Goal: Task Accomplishment & Management: Use online tool/utility

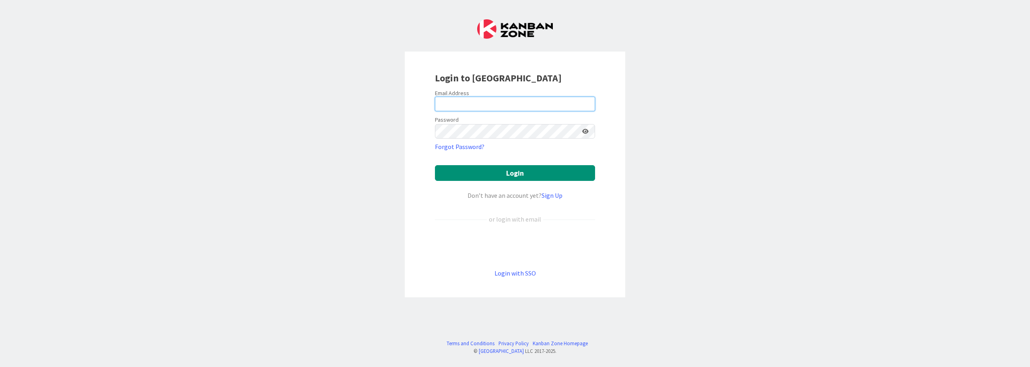
click at [466, 100] on input "email" at bounding box center [515, 104] width 160 height 14
type input "[PERSON_NAME][EMAIL_ADDRESS][PERSON_NAME][DOMAIN_NAME]"
click at [586, 134] on icon at bounding box center [585, 131] width 6 height 6
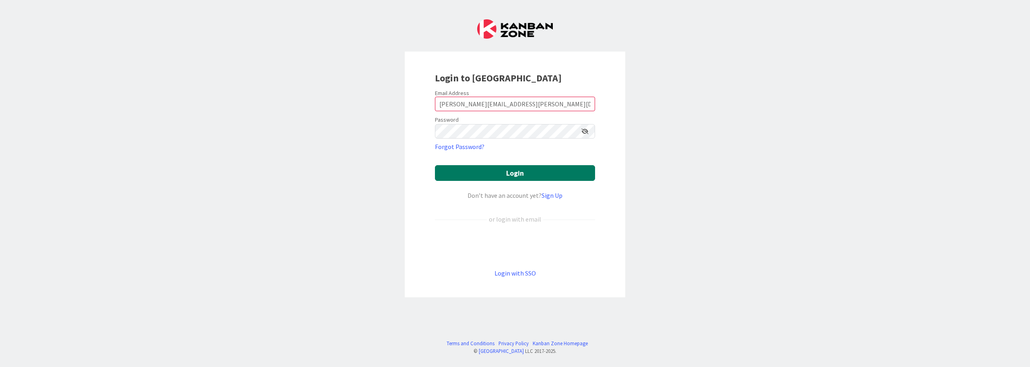
click at [556, 175] on button "Login" at bounding box center [515, 173] width 160 height 16
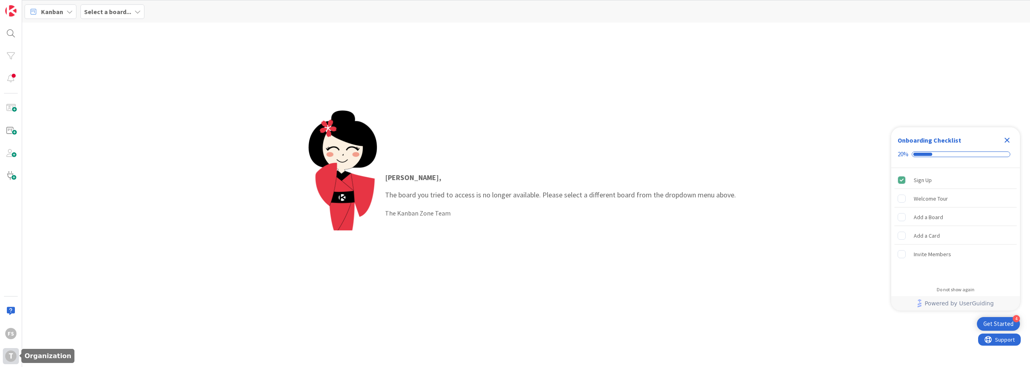
click at [11, 357] on div "T" at bounding box center [10, 355] width 11 height 11
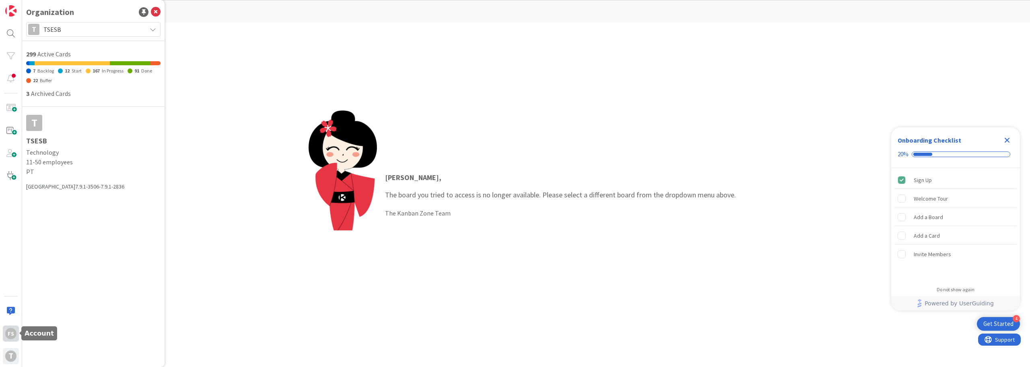
click at [9, 328] on div "FS" at bounding box center [10, 333] width 11 height 11
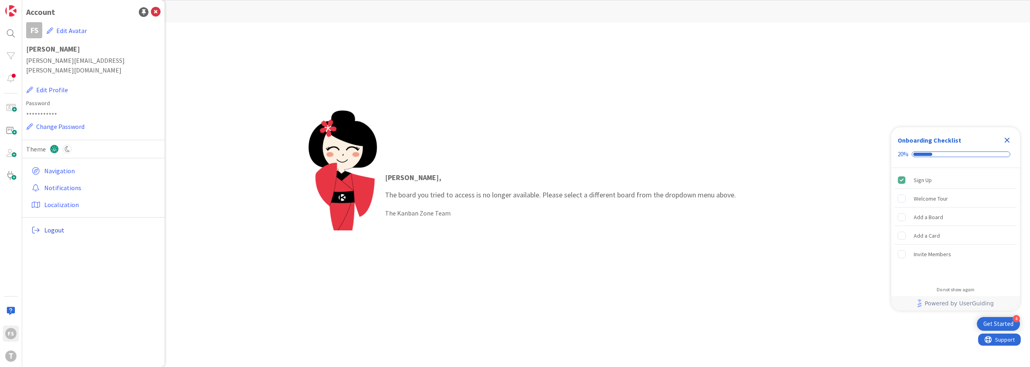
click at [47, 225] on span "Logout" at bounding box center [100, 230] width 113 height 10
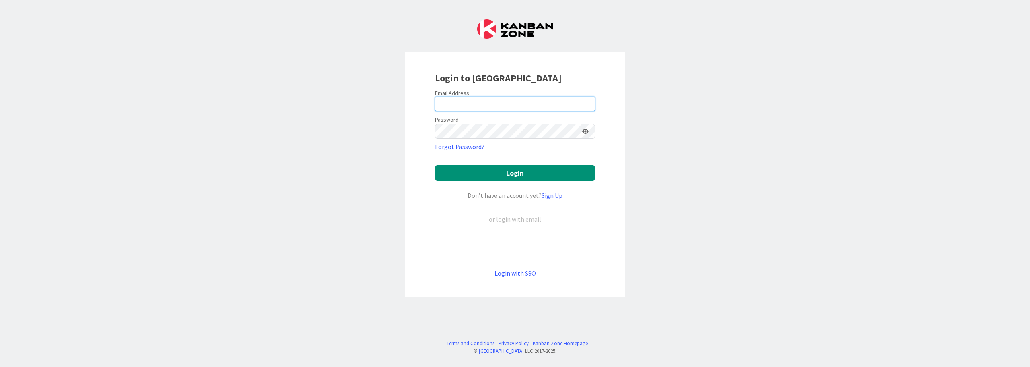
click at [518, 98] on input "email" at bounding box center [515, 104] width 160 height 14
type input "[PERSON_NAME][EMAIL_ADDRESS][PERSON_NAME][DOMAIN_NAME]"
click at [586, 131] on icon at bounding box center [585, 131] width 6 height 6
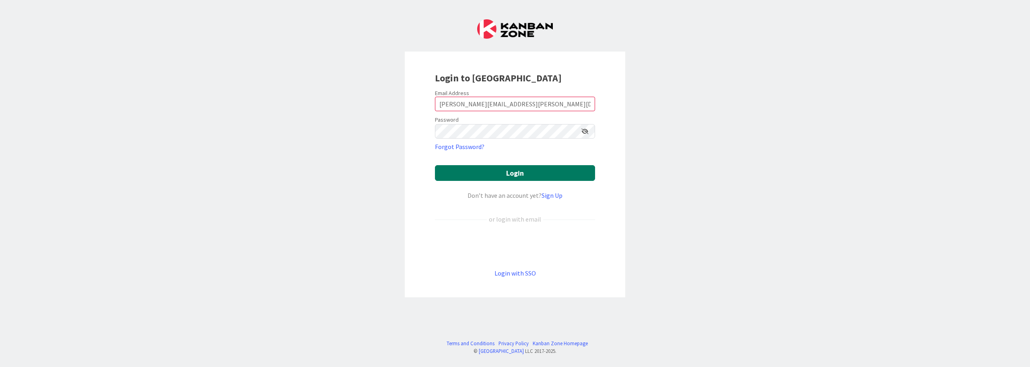
click at [586, 173] on button "Login" at bounding box center [515, 173] width 160 height 16
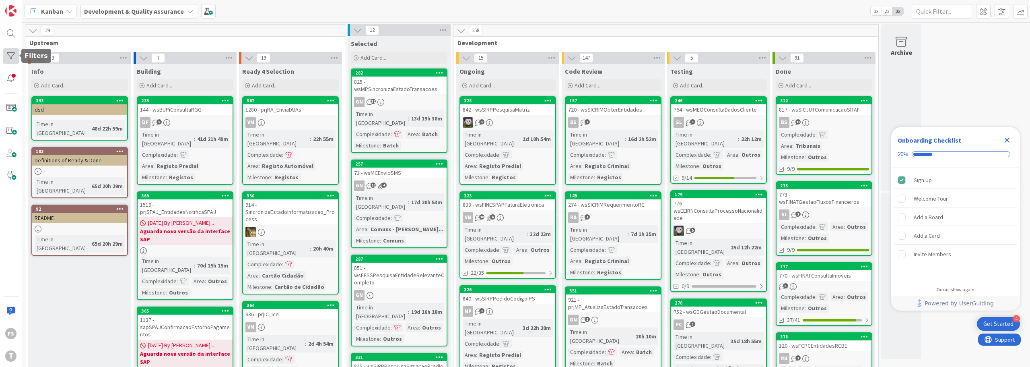
click at [8, 53] on div at bounding box center [11, 56] width 16 height 16
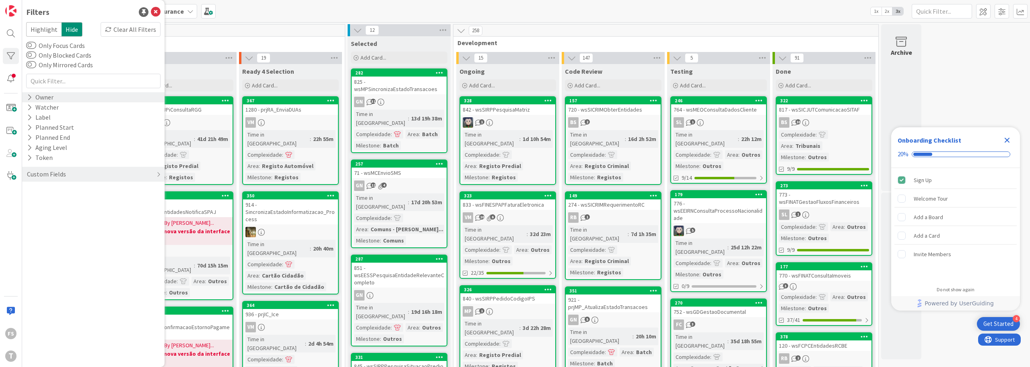
click at [42, 99] on div "Owner" at bounding box center [40, 97] width 28 height 10
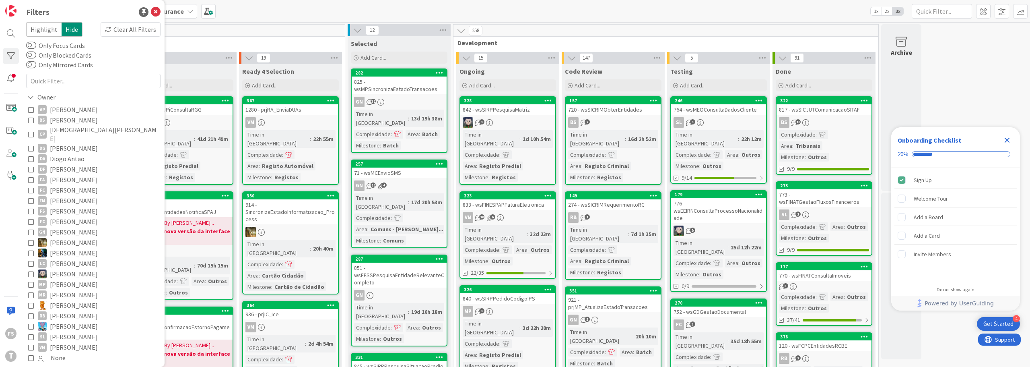
click at [32, 208] on icon at bounding box center [31, 211] width 6 height 6
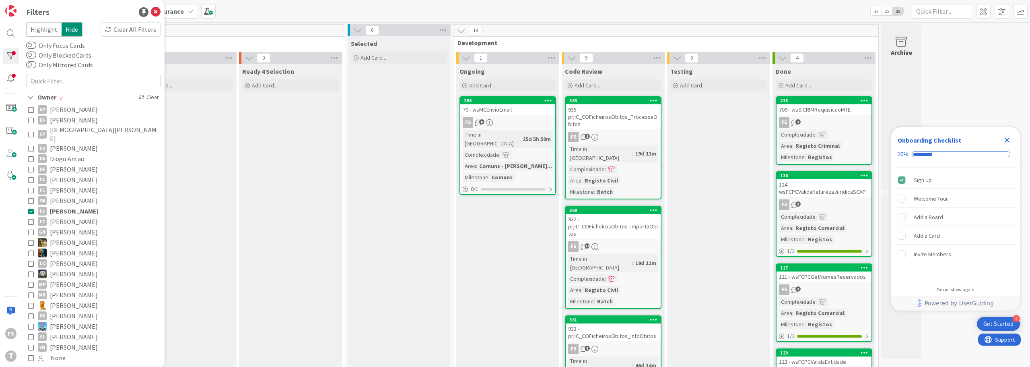
click at [32, 118] on icon at bounding box center [31, 120] width 6 height 6
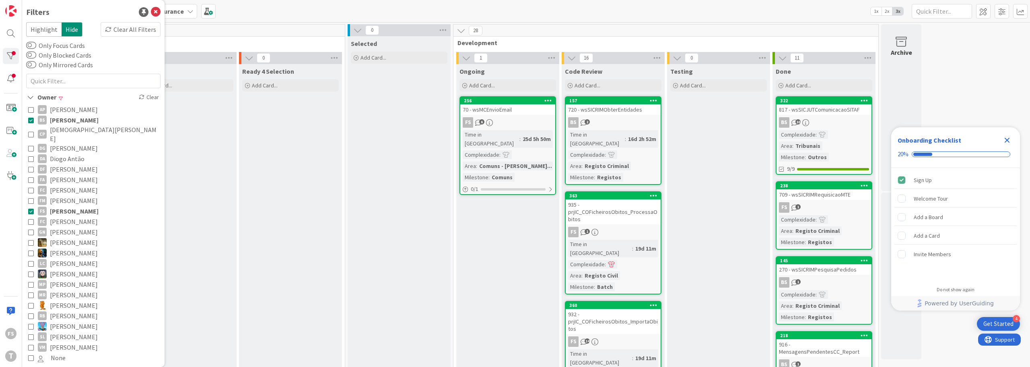
click at [32, 118] on icon at bounding box center [31, 120] width 6 height 6
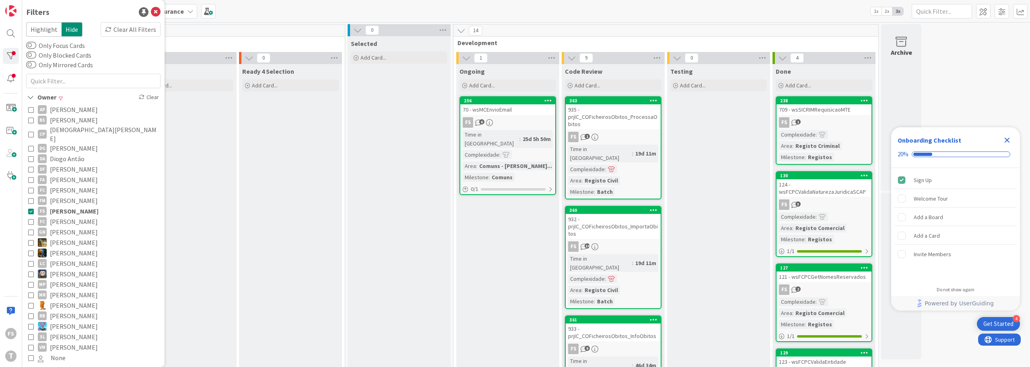
click at [32, 208] on icon at bounding box center [31, 211] width 6 height 6
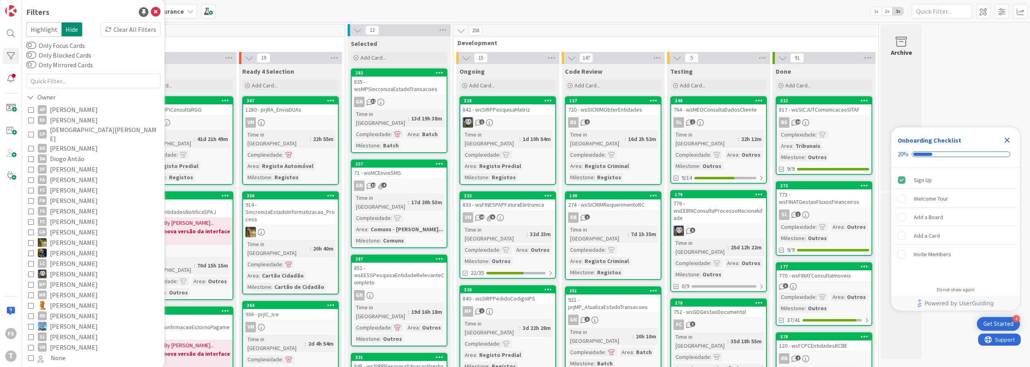
click at [300, 12] on div "Kanban Development & Quality Assurance 1x 2x 3x" at bounding box center [526, 11] width 1008 height 22
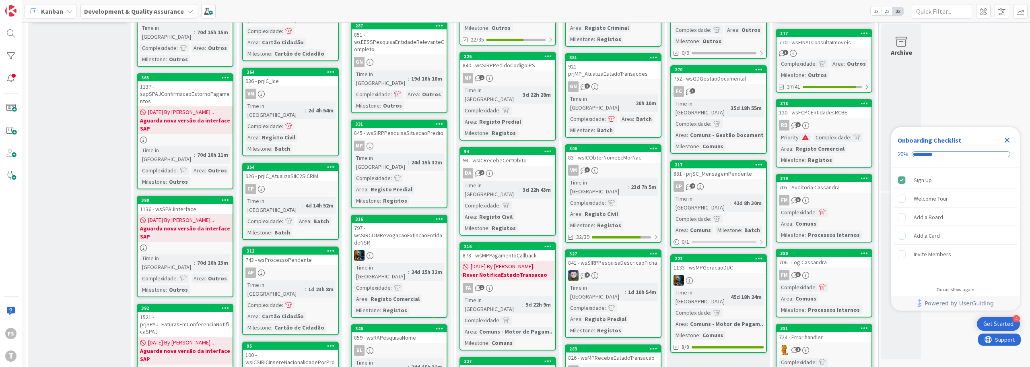
scroll to position [242, 0]
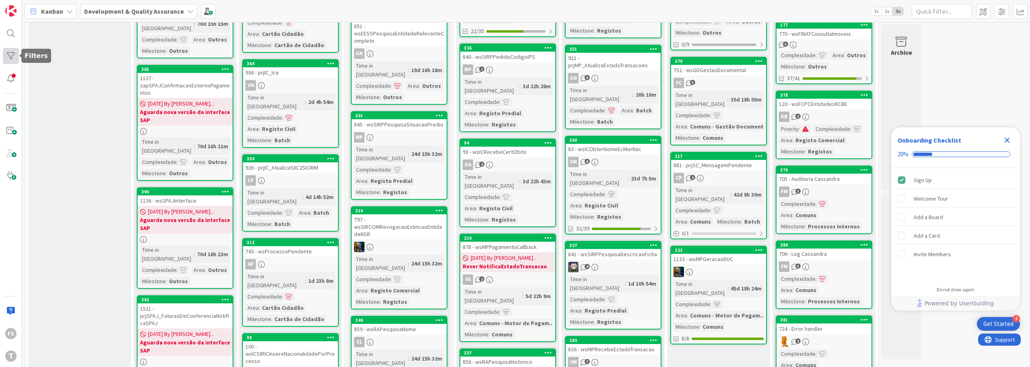
click at [9, 55] on div at bounding box center [11, 56] width 16 height 16
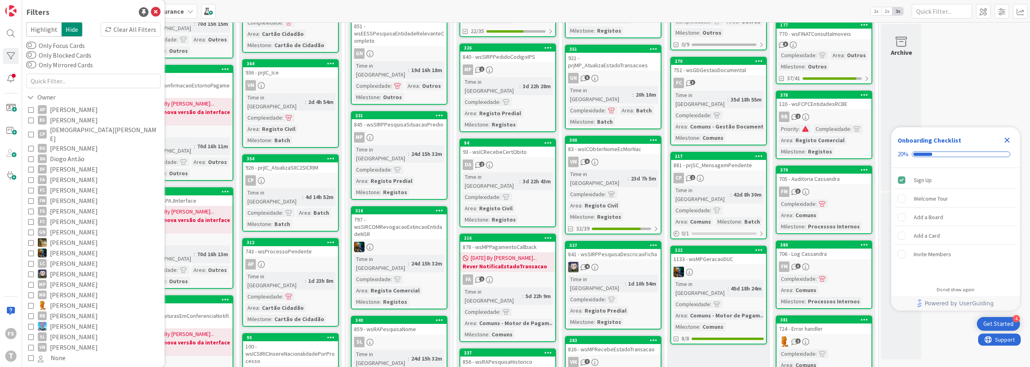
click at [31, 281] on icon at bounding box center [31, 284] width 6 height 6
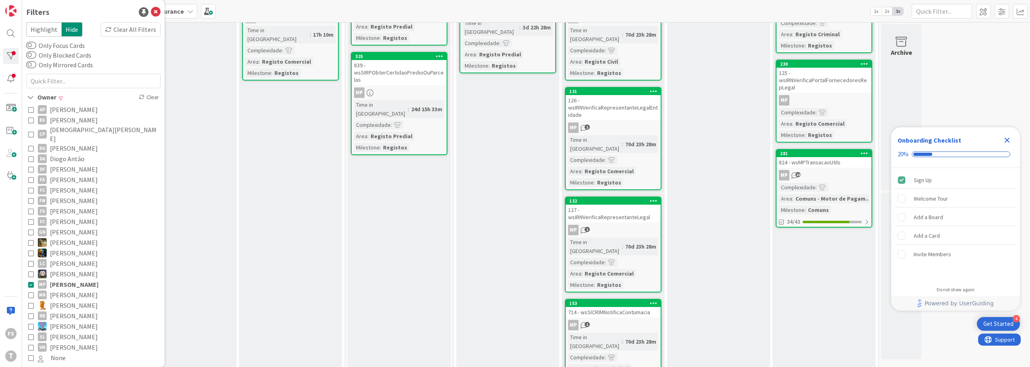
scroll to position [0, 0]
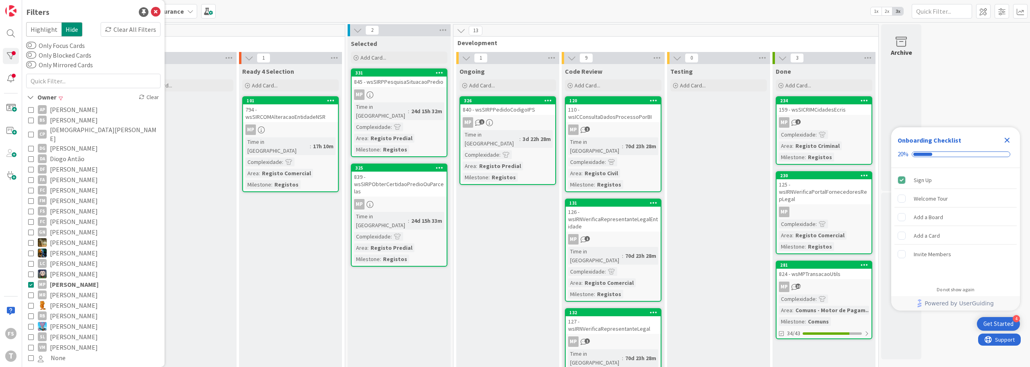
click at [31, 281] on icon at bounding box center [31, 284] width 6 height 6
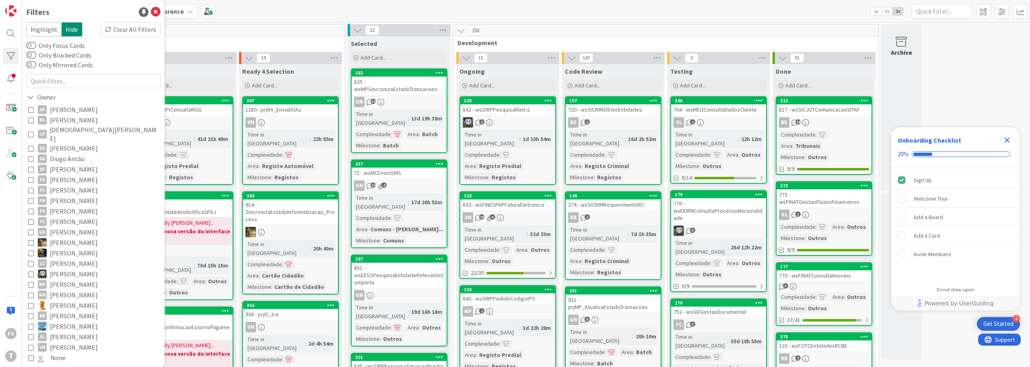
click at [31, 208] on icon at bounding box center [31, 211] width 6 height 6
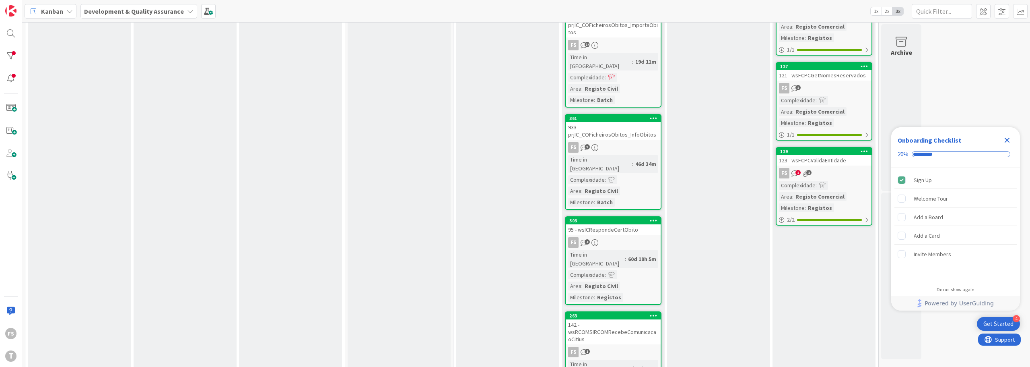
scroll to position [541, 0]
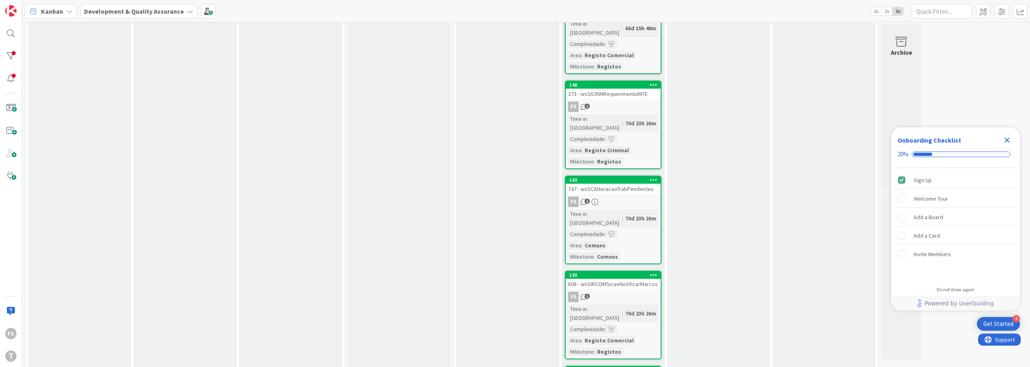
click at [1007, 138] on icon "Close Checklist" at bounding box center [1008, 140] width 10 height 10
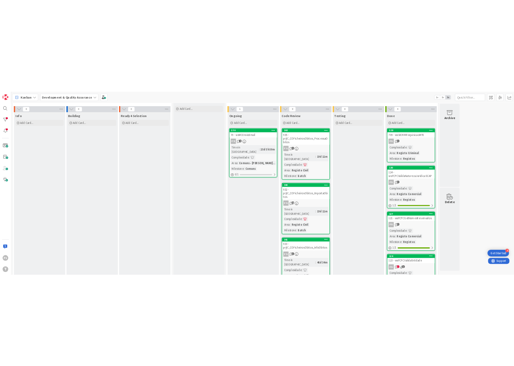
scroll to position [0, 0]
